Goal: Information Seeking & Learning: Find specific fact

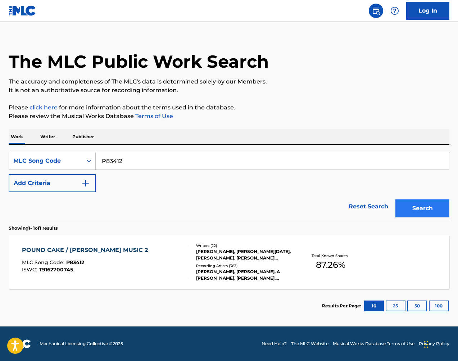
click at [416, 210] on button "Search" at bounding box center [422, 208] width 54 height 18
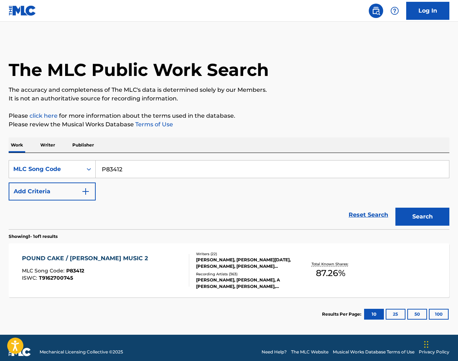
click at [202, 267] on div "[PERSON_NAME], [PERSON_NAME][DATE], [PERSON_NAME], [PERSON_NAME] [PERSON_NAME] …" at bounding box center [245, 262] width 98 height 13
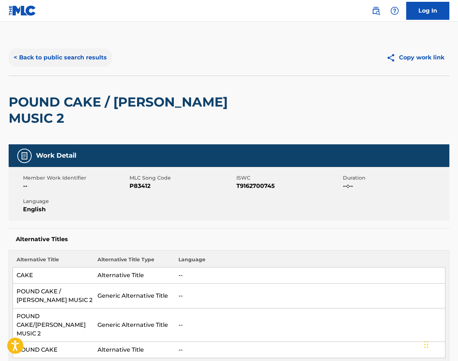
click at [88, 55] on button "< Back to public search results" at bounding box center [60, 58] width 103 height 18
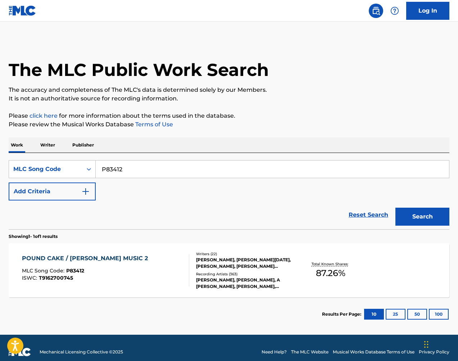
click at [220, 174] on input "P83412" at bounding box center [272, 168] width 353 height 17
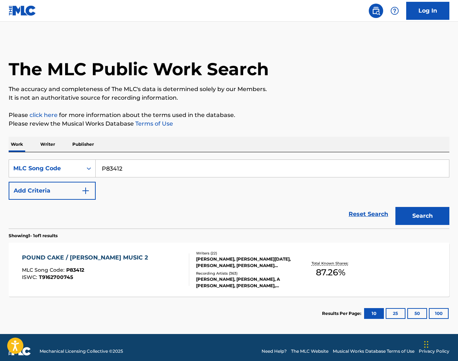
click at [220, 174] on input "P83412" at bounding box center [272, 168] width 353 height 17
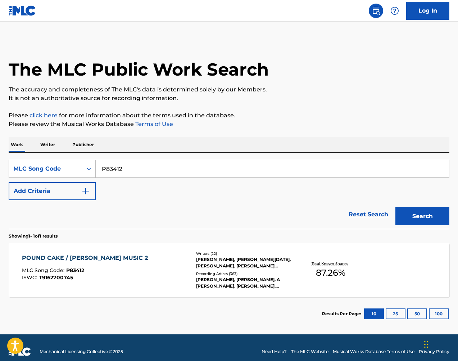
paste input "X9557D"
type input "X9557D"
click at [413, 213] on button "Search" at bounding box center [422, 216] width 54 height 18
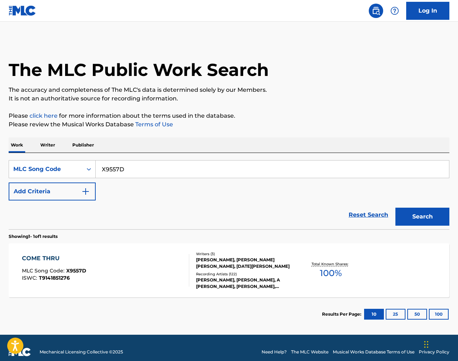
click at [217, 258] on div "[PERSON_NAME], [PERSON_NAME] [PERSON_NAME], [DATE][PERSON_NAME]" at bounding box center [245, 262] width 98 height 13
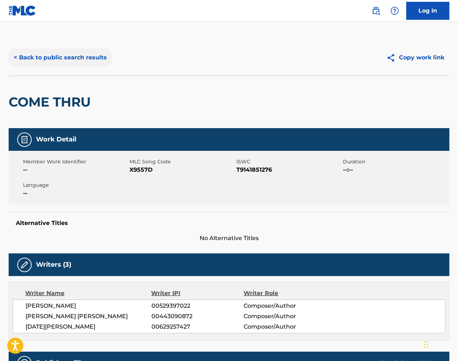
click at [94, 61] on button "< Back to public search results" at bounding box center [60, 58] width 103 height 18
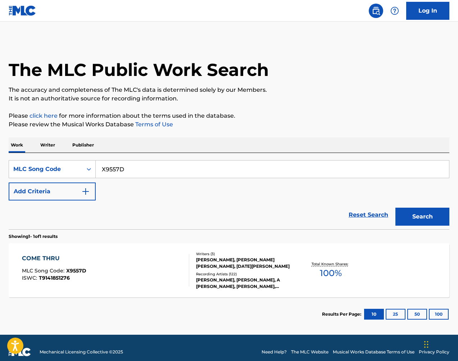
click at [235, 169] on input "X9557D" at bounding box center [272, 168] width 353 height 17
paste input "A8873Z"
type input "A8873Z"
click at [427, 215] on button "Search" at bounding box center [422, 217] width 54 height 18
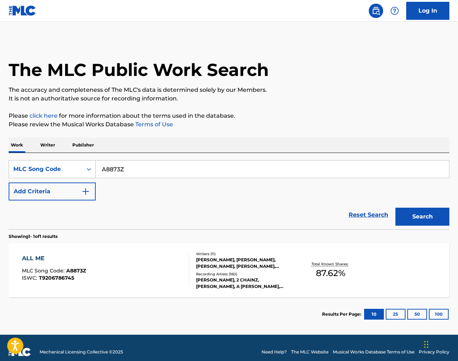
click at [321, 261] on p "Total Known Shares:" at bounding box center [331, 263] width 38 height 5
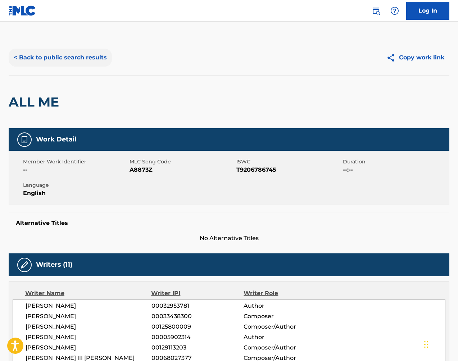
click at [100, 59] on button "< Back to public search results" at bounding box center [60, 58] width 103 height 18
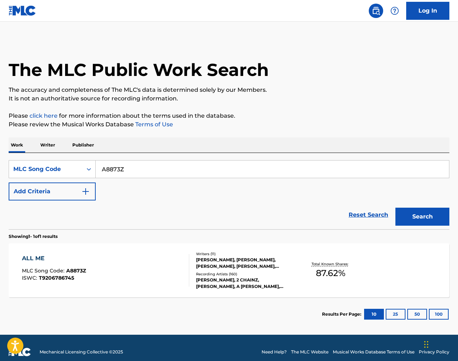
click at [239, 166] on input "A8873Z" at bounding box center [272, 168] width 353 height 17
paste input "H72771"
click at [418, 214] on button "Search" at bounding box center [422, 217] width 54 height 18
click at [269, 164] on input "H72771" at bounding box center [272, 168] width 353 height 17
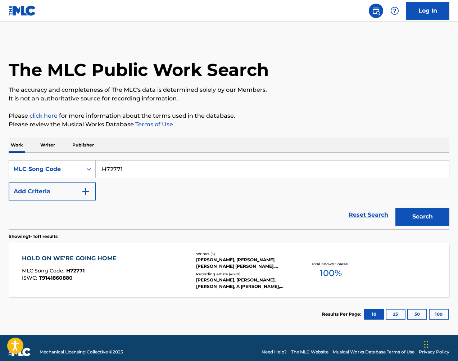
click at [268, 164] on input "H72771" at bounding box center [272, 168] width 353 height 17
paste input "N6454H"
type input "N6454H"
click at [425, 215] on button "Search" at bounding box center [422, 217] width 54 height 18
click at [290, 251] on div "Writers ( 10 )" at bounding box center [245, 253] width 98 height 5
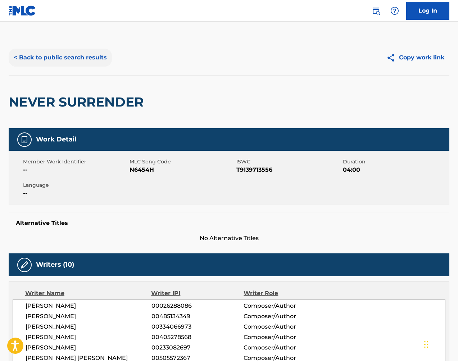
click at [87, 59] on button "< Back to public search results" at bounding box center [60, 58] width 103 height 18
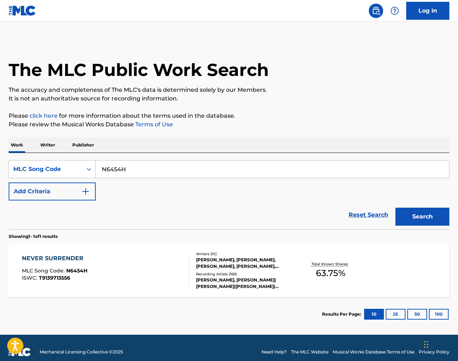
click at [165, 167] on input "N6454H" at bounding box center [272, 168] width 353 height 17
paste input "P8867V"
type input "P8867V"
click at [421, 214] on button "Search" at bounding box center [422, 217] width 54 height 18
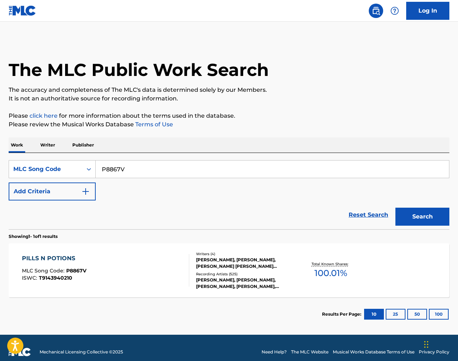
click at [254, 268] on div "[PERSON_NAME], [PERSON_NAME], [PERSON_NAME] [PERSON_NAME] [PERSON_NAME]" at bounding box center [245, 262] width 98 height 13
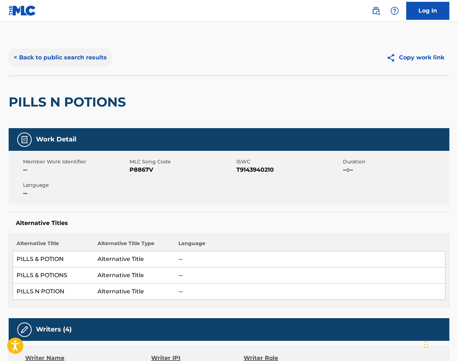
click at [90, 58] on button "< Back to public search results" at bounding box center [60, 58] width 103 height 18
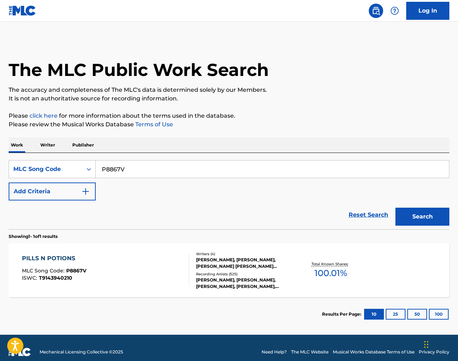
click at [161, 166] on input "P8867V" at bounding box center [272, 168] width 353 height 17
paste input "BA6UWE"
click at [419, 218] on button "Search" at bounding box center [422, 217] width 54 height 18
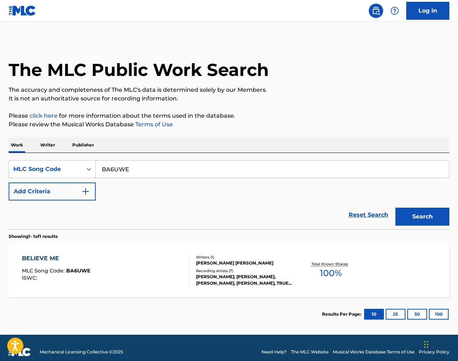
click at [195, 172] on input "BA6UWE" at bounding box center [272, 168] width 353 height 17
paste input "Z51161"
click at [419, 217] on button "Search" at bounding box center [422, 217] width 54 height 18
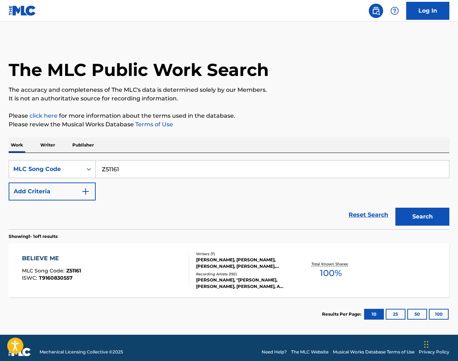
click at [212, 171] on input "Z51161" at bounding box center [272, 168] width 353 height 17
paste input "BA6UWE"
click at [435, 220] on button "Search" at bounding box center [422, 217] width 54 height 18
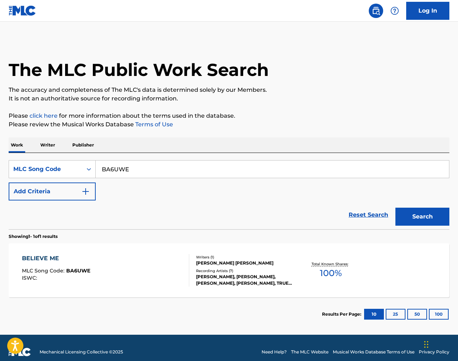
click at [194, 168] on input "BA6UWE" at bounding box center [272, 168] width 353 height 17
paste input "Z55307"
type input "Z55307"
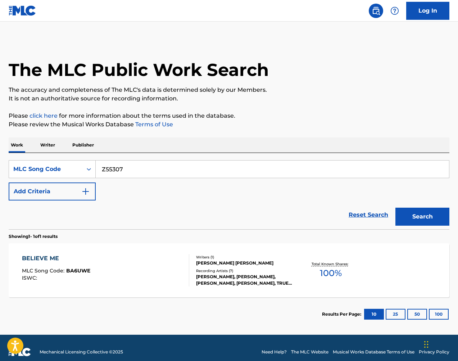
click at [422, 216] on button "Search" at bounding box center [422, 217] width 54 height 18
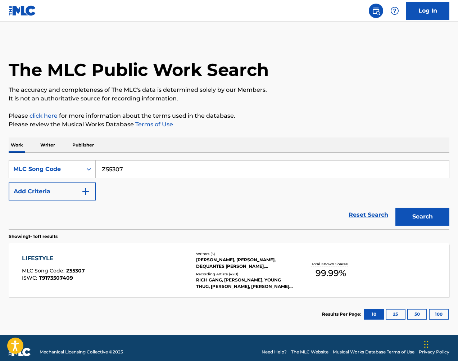
click at [263, 260] on div "[PERSON_NAME], [PERSON_NAME], DEQUANTES [PERSON_NAME], [PERSON_NAME], LONDON [P…" at bounding box center [245, 262] width 98 height 13
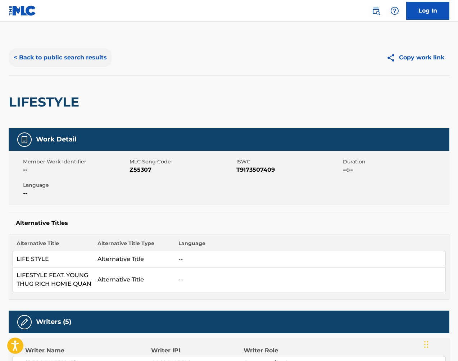
click at [91, 59] on button "< Back to public search results" at bounding box center [60, 58] width 103 height 18
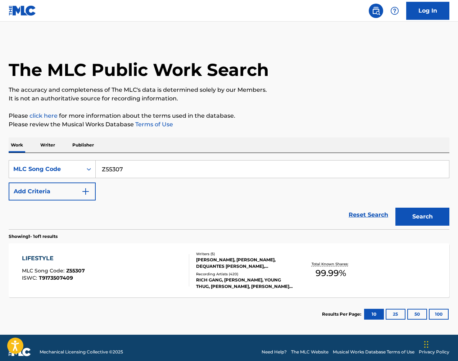
click at [133, 171] on input "Z55307" at bounding box center [272, 168] width 353 height 17
click at [133, 170] on input "Z55307" at bounding box center [272, 168] width 353 height 17
paste input "OV9QM4"
click at [420, 220] on button "Search" at bounding box center [422, 217] width 54 height 18
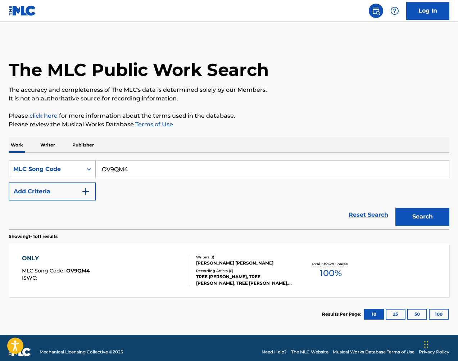
click at [210, 169] on input "OV9QM4" at bounding box center [272, 168] width 353 height 17
paste input "7DV"
click at [421, 214] on button "Search" at bounding box center [422, 217] width 54 height 18
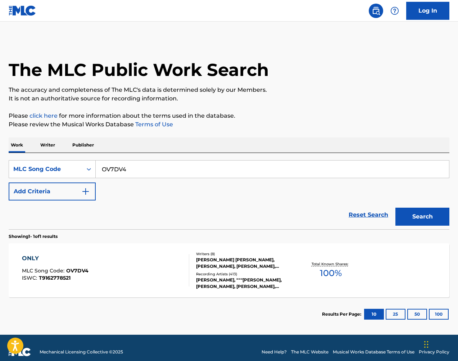
drag, startPoint x: 196, startPoint y: 168, endPoint x: 163, endPoint y: 168, distance: 33.8
click at [163, 168] on input "OV7DV4" at bounding box center [272, 168] width 353 height 17
paste input "9QM"
click at [414, 214] on button "Search" at bounding box center [422, 217] width 54 height 18
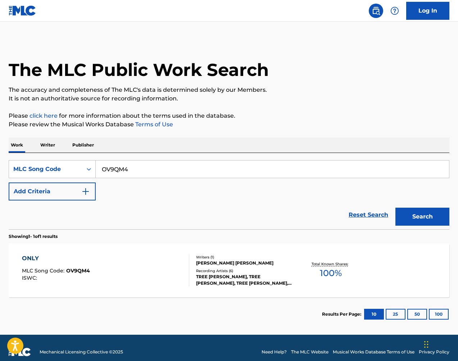
click at [166, 169] on input "OV9QM4" at bounding box center [272, 168] width 353 height 17
drag, startPoint x: 166, startPoint y: 169, endPoint x: 173, endPoint y: 170, distance: 7.6
click at [166, 169] on input "OV9QM4" at bounding box center [272, 168] width 353 height 17
paste input "7DV"
click at [420, 215] on button "Search" at bounding box center [422, 217] width 54 height 18
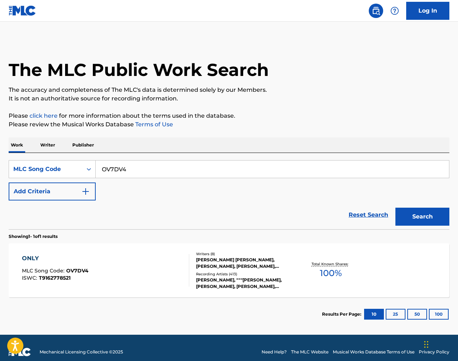
click at [229, 160] on input "OV7DV4" at bounding box center [272, 168] width 353 height 17
drag, startPoint x: 405, startPoint y: 203, endPoint x: 229, endPoint y: 160, distance: 181.7
click at [229, 160] on input "OV7DV4" at bounding box center [272, 168] width 353 height 17
paste input "FV7O3P"
type input "FV7O3P"
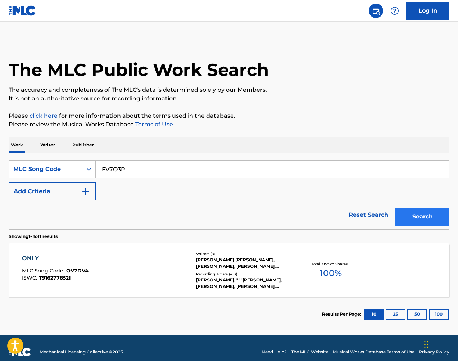
click at [411, 216] on button "Search" at bounding box center [422, 217] width 54 height 18
click at [259, 249] on div "FEELING MYSELF MLC Song Code : FV7O3P ISWC : T9169712714 Hold Writers ( 6 ) [PE…" at bounding box center [229, 270] width 441 height 54
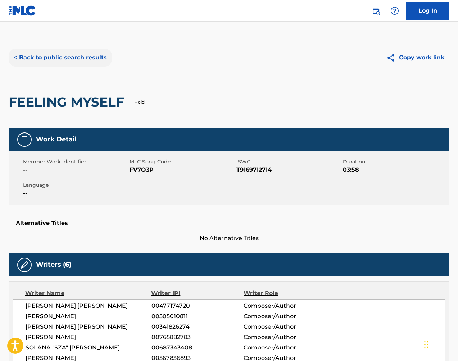
click at [95, 60] on button "< Back to public search results" at bounding box center [60, 58] width 103 height 18
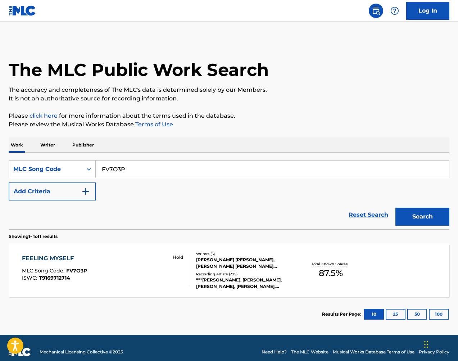
click at [181, 173] on input "FV7O3P" at bounding box center [272, 168] width 353 height 17
paste input "9KVQ"
type input "FV9KVQ"
click at [433, 217] on button "Search" at bounding box center [422, 217] width 54 height 18
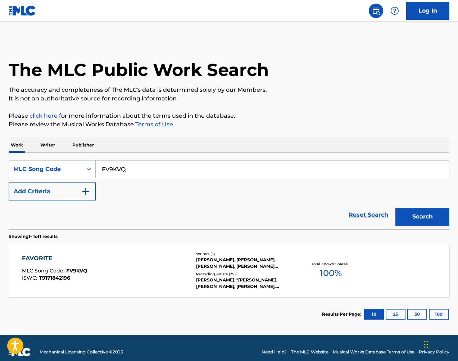
click at [253, 250] on div "FAVORITE MLC Song Code : FV9KVQ ISWC : T9171842196 Writers ( 5 ) [PERSON_NAME],…" at bounding box center [229, 270] width 441 height 54
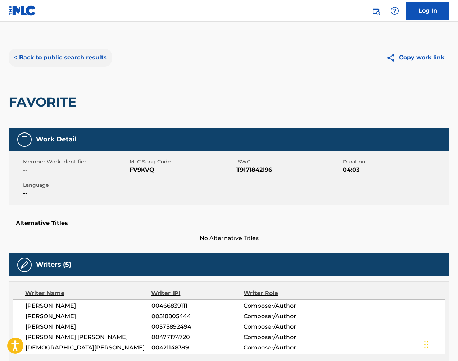
click at [98, 58] on button "< Back to public search results" at bounding box center [60, 58] width 103 height 18
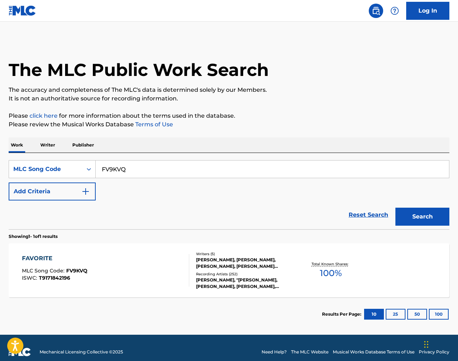
click at [204, 164] on input "FV9KVQ" at bounding box center [272, 168] width 353 height 17
drag, startPoint x: 204, startPoint y: 164, endPoint x: 234, endPoint y: 165, distance: 30.6
click at [203, 164] on input "FV9KVQ" at bounding box center [272, 168] width 353 height 17
paste input "LV7J6X"
click at [424, 213] on button "Search" at bounding box center [422, 217] width 54 height 18
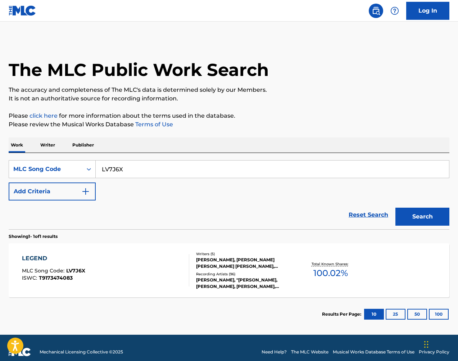
click at [193, 168] on input "LV7J6X" at bounding box center [272, 168] width 353 height 17
paste input "UA1J6W"
click at [423, 220] on button "Search" at bounding box center [422, 217] width 54 height 18
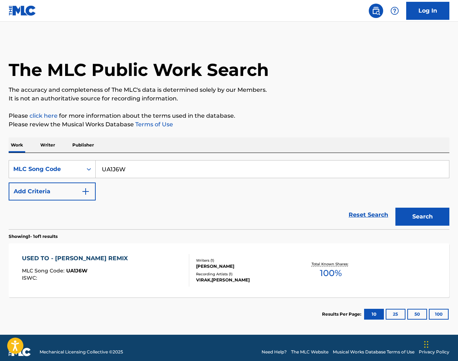
click at [187, 169] on input "UA1J6W" at bounding box center [272, 168] width 353 height 17
drag, startPoint x: 187, startPoint y: 169, endPoint x: 214, endPoint y: 174, distance: 28.3
click at [187, 169] on input "UA1J6W" at bounding box center [272, 168] width 353 height 17
paste input "V7EM1"
click at [432, 216] on button "Search" at bounding box center [422, 217] width 54 height 18
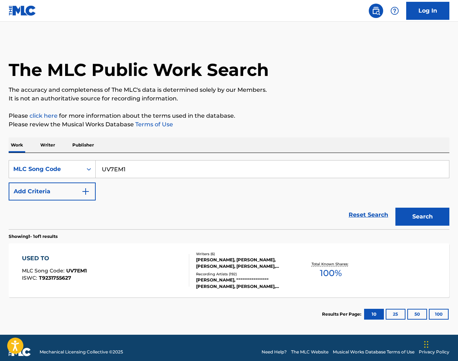
scroll to position [0, 0]
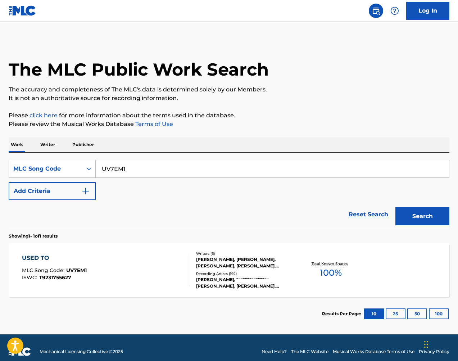
click at [229, 165] on input "UV7EM1" at bounding box center [272, 168] width 353 height 17
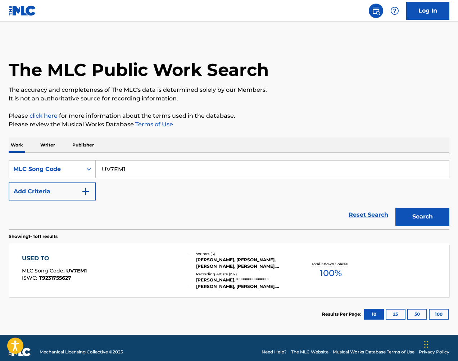
click at [229, 165] on input "UV7EM1" at bounding box center [272, 168] width 353 height 17
paste input "CV7OM3"
type input "CV7OM3"
click at [416, 210] on button "Search" at bounding box center [422, 217] width 54 height 18
